Goal: Information Seeking & Learning: Learn about a topic

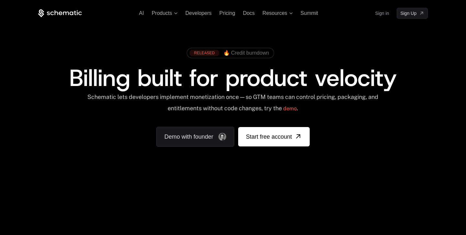
click at [230, 10] on div "AI Products Developers Pricing Docs Resources Summit Sign in Sign Up" at bounding box center [232, 13] width 389 height 11
click at [229, 11] on span "Pricing" at bounding box center [227, 12] width 16 height 5
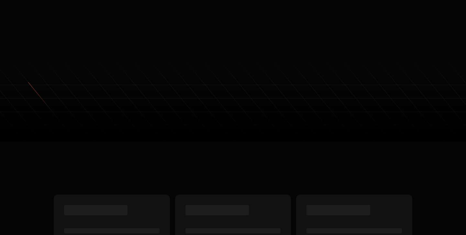
click at [228, 15] on ul "AI Products Developers Pricing Docs Resources Summit" at bounding box center [228, 13] width 179 height 6
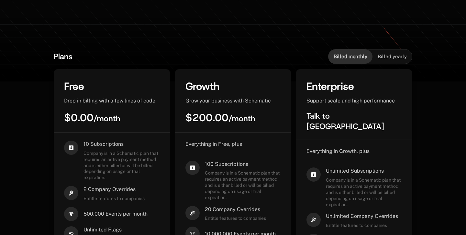
scroll to position [115, 0]
click at [391, 50] on div "Billed yearly" at bounding box center [391, 56] width 39 height 14
click at [367, 53] on div "Billed monthly" at bounding box center [350, 56] width 44 height 14
click at [390, 53] on div "Billed yearly" at bounding box center [391, 56] width 39 height 14
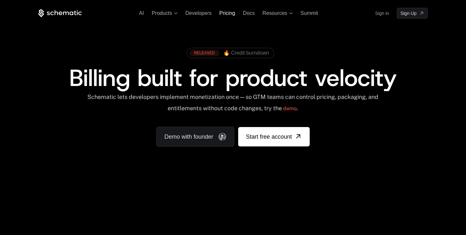
click at [228, 13] on span "Pricing" at bounding box center [227, 12] width 16 height 5
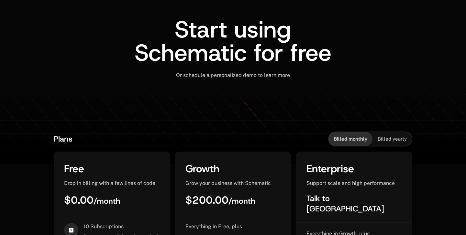
scroll to position [45, 0]
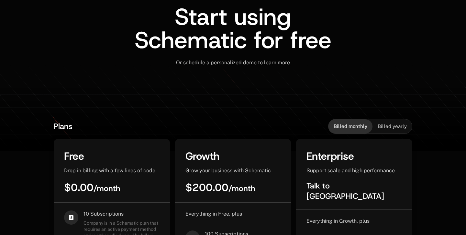
click at [382, 129] on span "Billed yearly" at bounding box center [391, 126] width 29 height 6
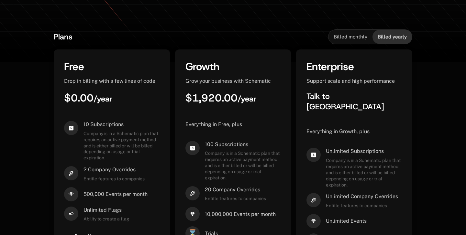
scroll to position [136, 0]
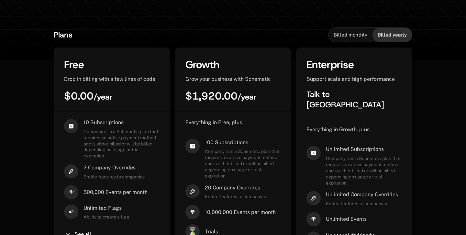
click at [350, 37] on span "Billed monthly" at bounding box center [350, 35] width 34 height 6
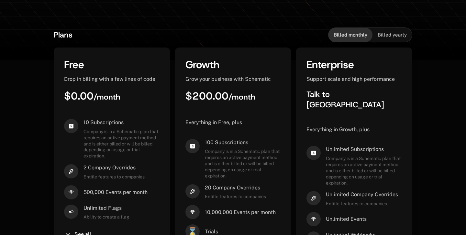
click at [371, 34] on div "Billed monthly" at bounding box center [350, 35] width 44 height 14
click at [380, 37] on span "Billed yearly" at bounding box center [391, 35] width 29 height 6
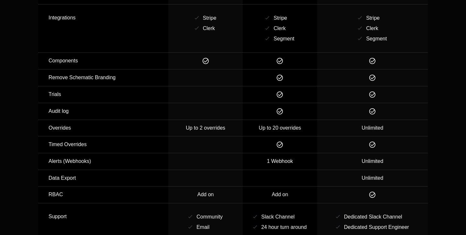
scroll to position [994, 0]
